Goal: Information Seeking & Learning: Learn about a topic

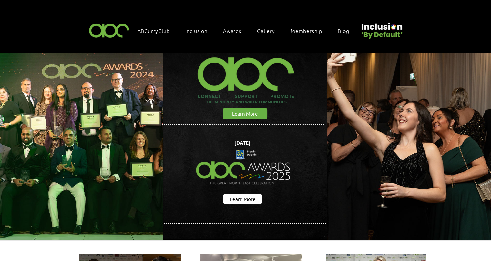
click at [242, 29] on div "Awards" at bounding box center [235, 30] width 25 height 7
click at [237, 31] on span "Awards" at bounding box center [232, 30] width 18 height 7
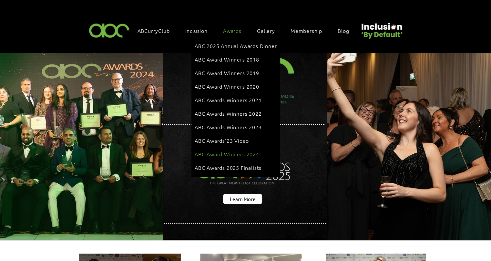
click at [239, 151] on span "ABC Award Winners 2024" at bounding box center [227, 154] width 65 height 7
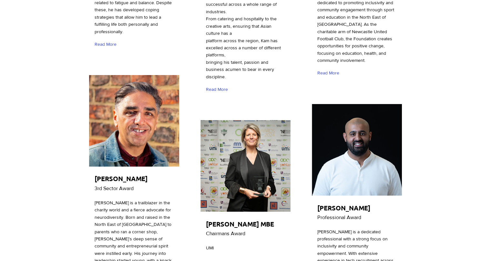
scroll to position [1065, 0]
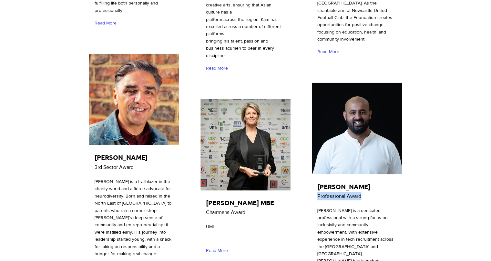
drag, startPoint x: 371, startPoint y: 153, endPoint x: 319, endPoint y: 154, distance: 52.0
click at [319, 192] on p "Professional Award" at bounding box center [359, 196] width 84 height 8
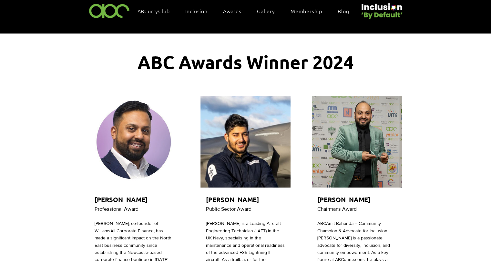
scroll to position [0, 0]
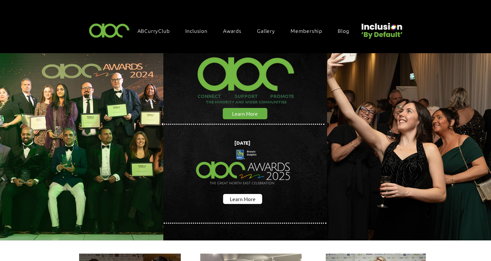
click at [230, 27] on span "Awards" at bounding box center [232, 30] width 18 height 7
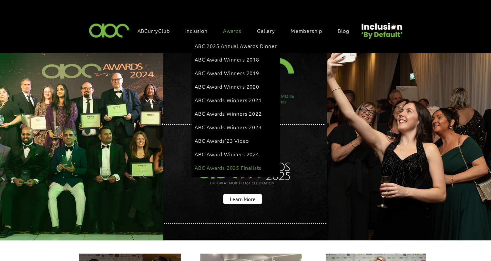
click at [245, 164] on span "ABC Awards 2025 Finalists" at bounding box center [228, 167] width 67 height 7
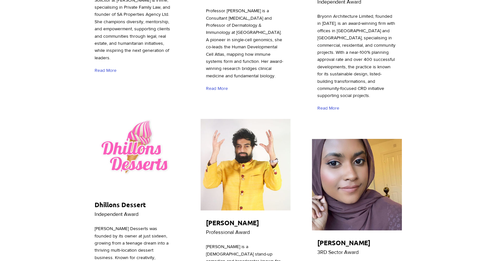
scroll to position [1259, 0]
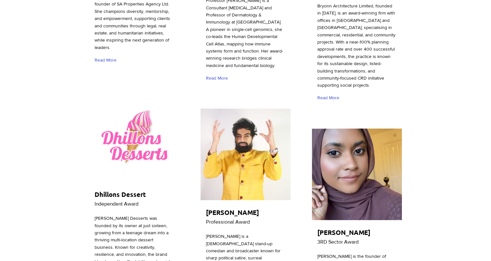
drag, startPoint x: 355, startPoint y: 155, endPoint x: 422, endPoint y: 130, distance: 71.6
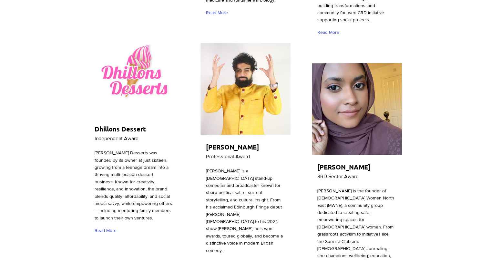
scroll to position [1323, 0]
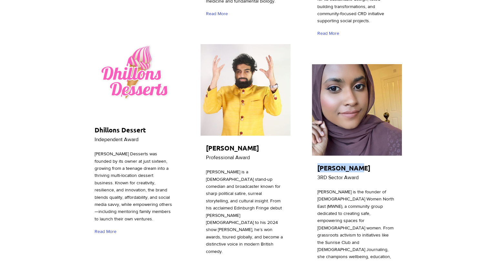
drag, startPoint x: 359, startPoint y: 139, endPoint x: 309, endPoint y: 138, distance: 50.0
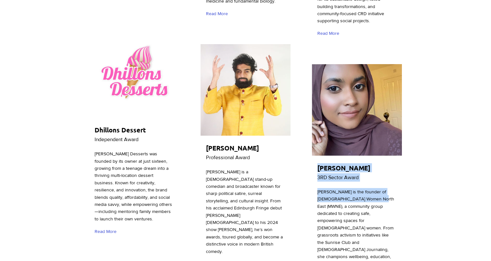
drag, startPoint x: 367, startPoint y: 170, endPoint x: 316, endPoint y: 159, distance: 51.4
click at [316, 159] on div "Shummi Shah 3RD Sector Award Shummi Shah is the founder of Muslim Women North E…" at bounding box center [357, 182] width 92 height 239
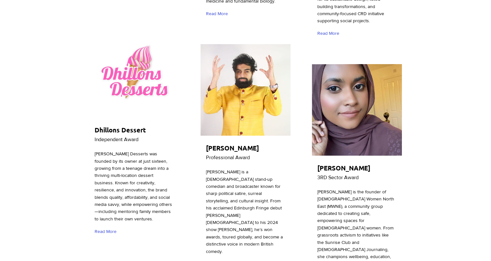
click at [347, 189] on span "Shummi Shah is the founder of Muslim Women North East (MWNE), a community group…" at bounding box center [355, 235] width 77 height 92
drag, startPoint x: 317, startPoint y: 160, endPoint x: 371, endPoint y: 171, distance: 55.6
click at [371, 189] on span "Shummi Shah is the founder of Muslim Women North East (MWNE), a community group…" at bounding box center [355, 235] width 77 height 92
copy span "Shummi Shah is the founder of Muslim Women North East (MWNE)"
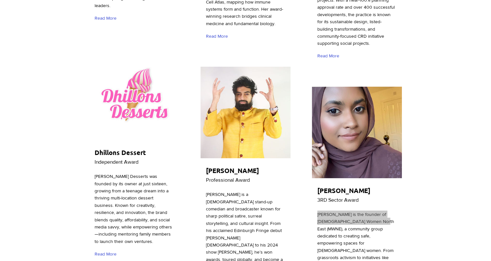
scroll to position [1356, 0]
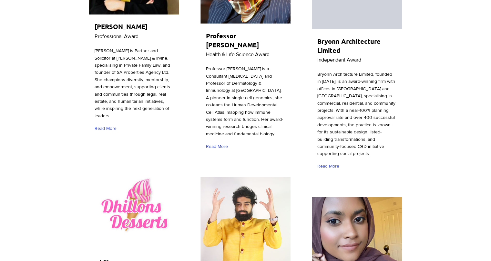
scroll to position [1194, 0]
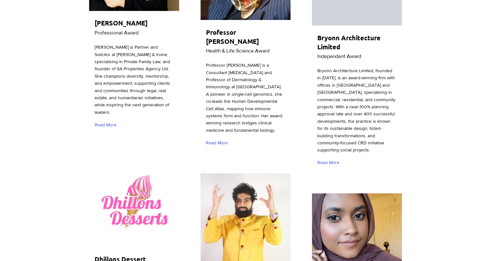
click at [132, 157] on img "main content" at bounding box center [134, 201] width 90 height 92
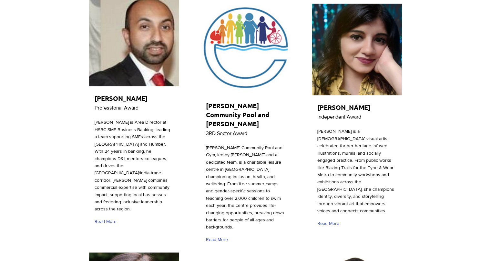
scroll to position [355, 0]
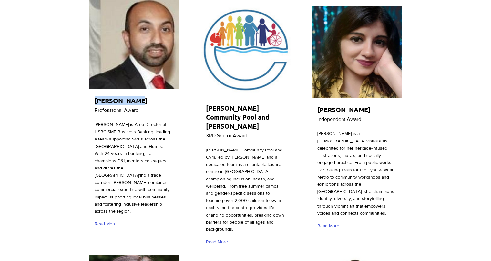
drag, startPoint x: 138, startPoint y: 102, endPoint x: 94, endPoint y: 100, distance: 44.3
click at [95, 100] on h2 "Jerry Arneja" at bounding box center [133, 100] width 76 height 9
copy span "Jerry Arneja"
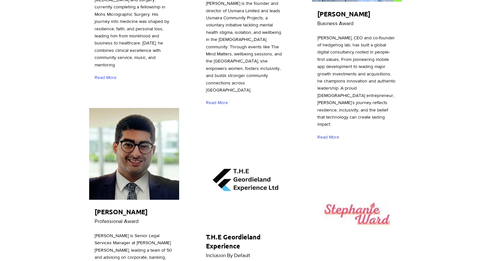
scroll to position [2001, 0]
